Goal: Navigation & Orientation: Find specific page/section

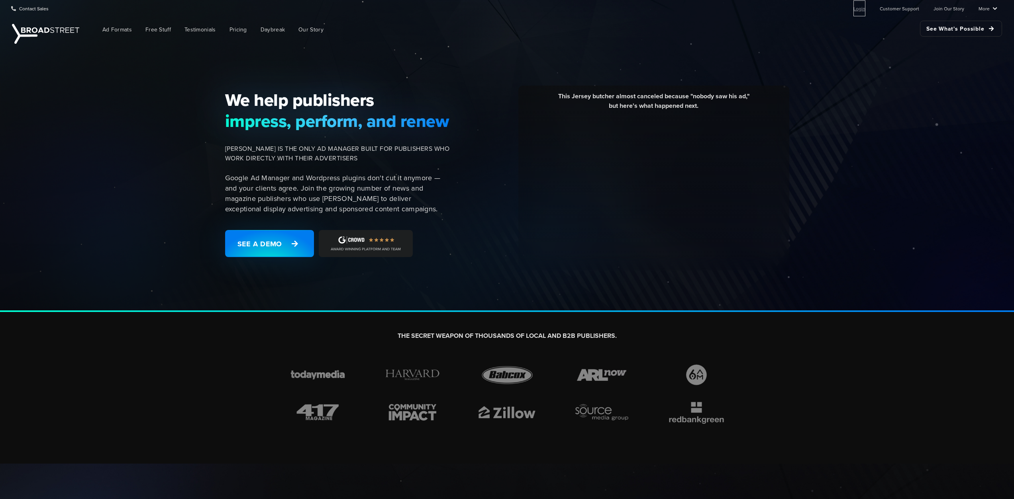
click at [863, 10] on link "Login" at bounding box center [859, 8] width 12 height 16
click at [993, 11] on link "More" at bounding box center [987, 8] width 19 height 16
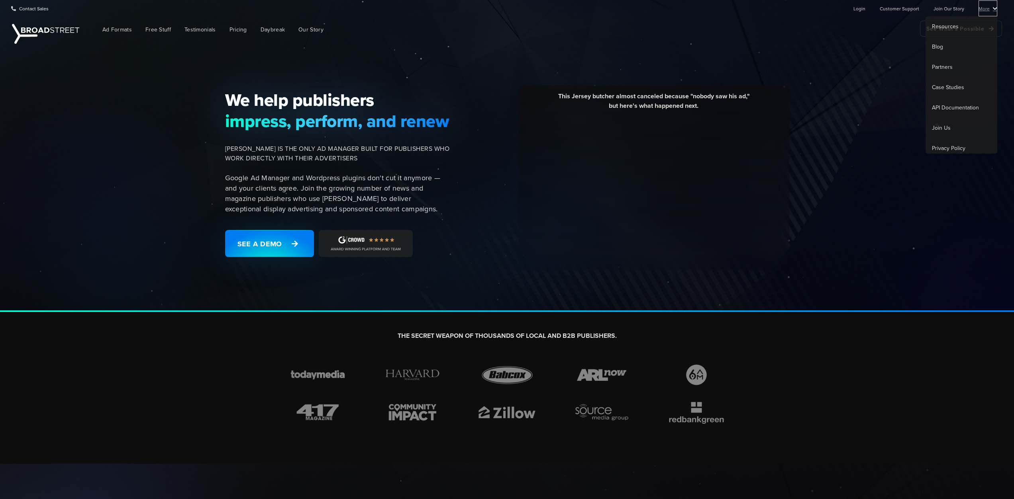
click at [994, 11] on link "More" at bounding box center [987, 8] width 19 height 16
click at [943, 65] on link "Partners" at bounding box center [961, 67] width 72 height 20
